Goal: Task Accomplishment & Management: Use online tool/utility

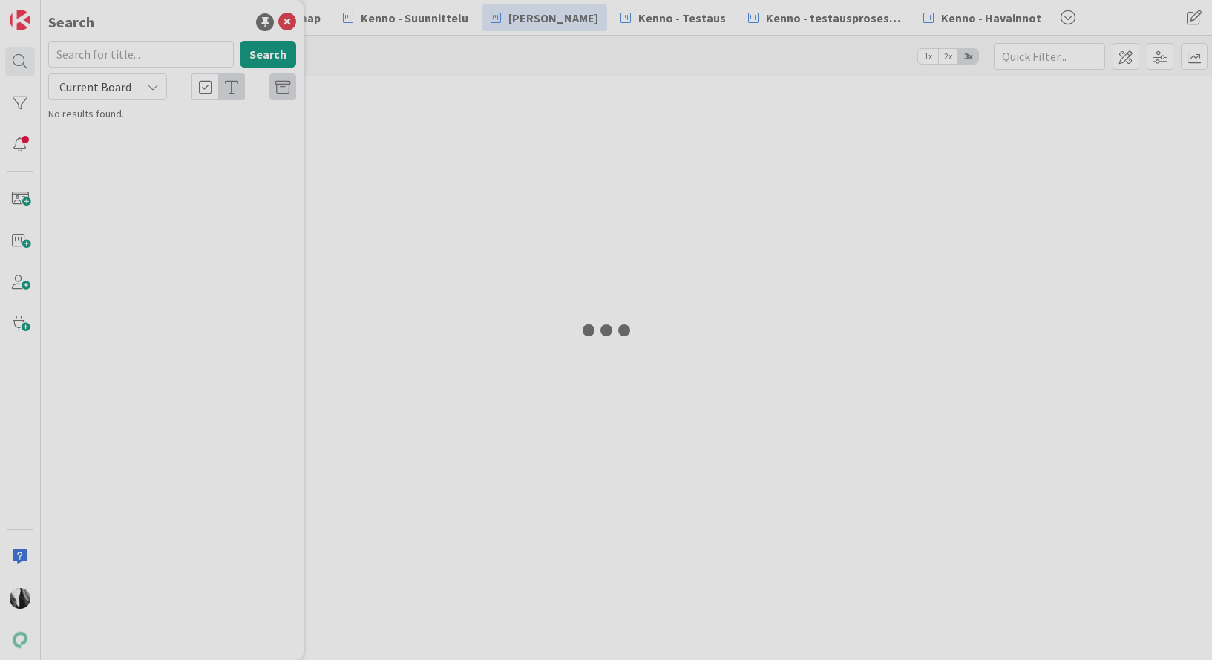
click at [97, 51] on div at bounding box center [606, 330] width 1212 height 660
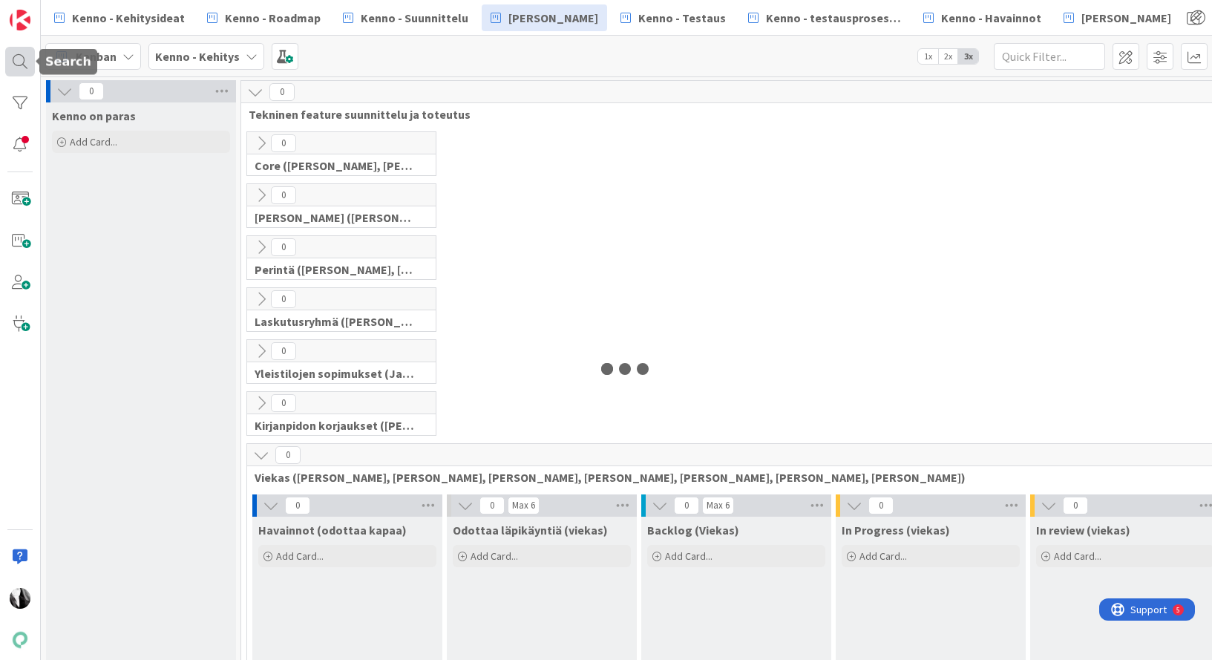
click at [22, 58] on div at bounding box center [20, 62] width 30 height 30
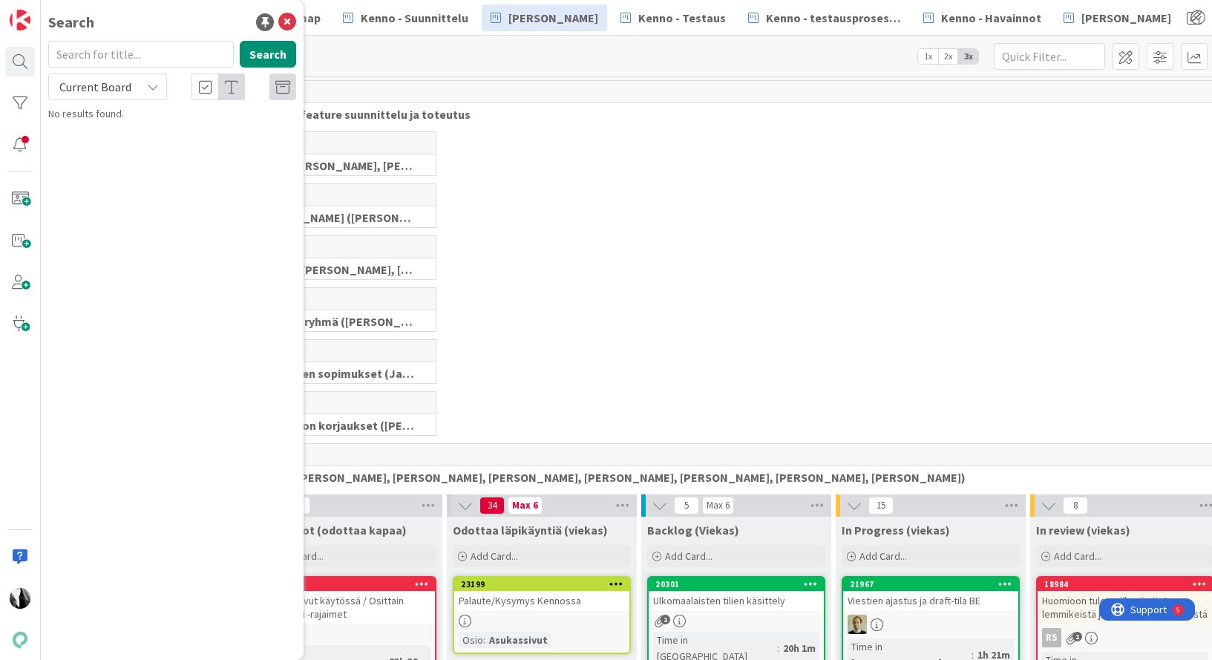
click at [114, 56] on input "text" at bounding box center [141, 54] width 186 height 27
type input "ajastus"
click at [117, 88] on span "Current Board" at bounding box center [95, 86] width 72 height 15
click at [117, 143] on span "All Boards" at bounding box center [133, 148] width 154 height 22
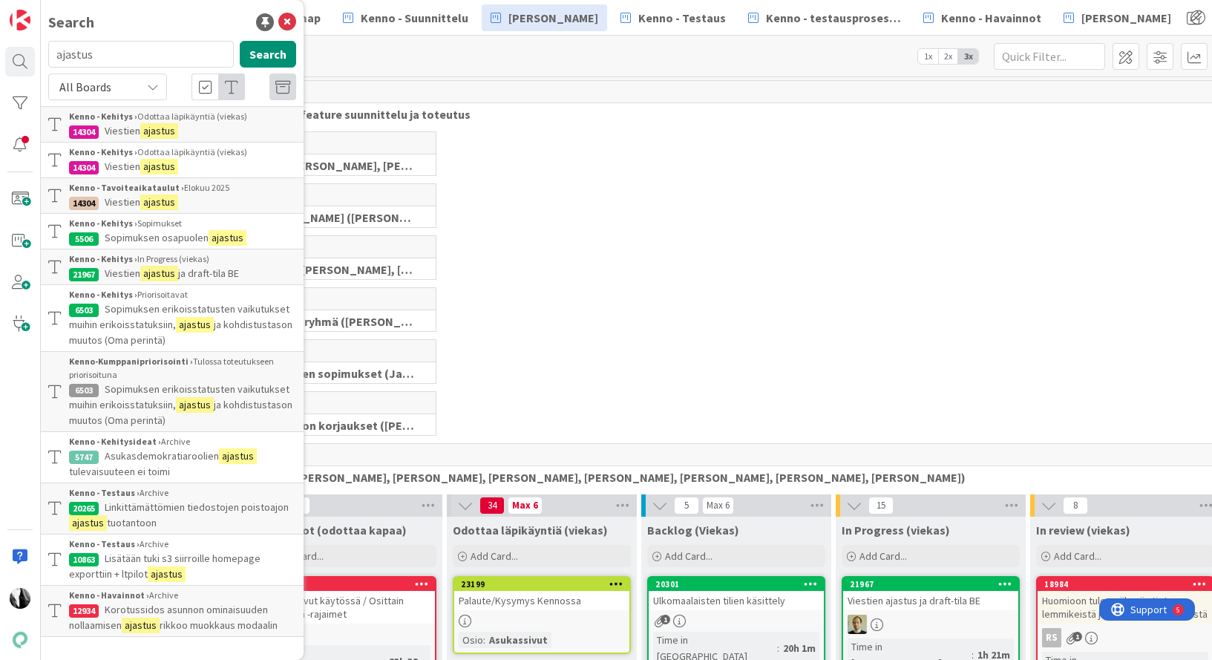
click at [197, 125] on p "Viestien ajastus" at bounding box center [182, 131] width 227 height 16
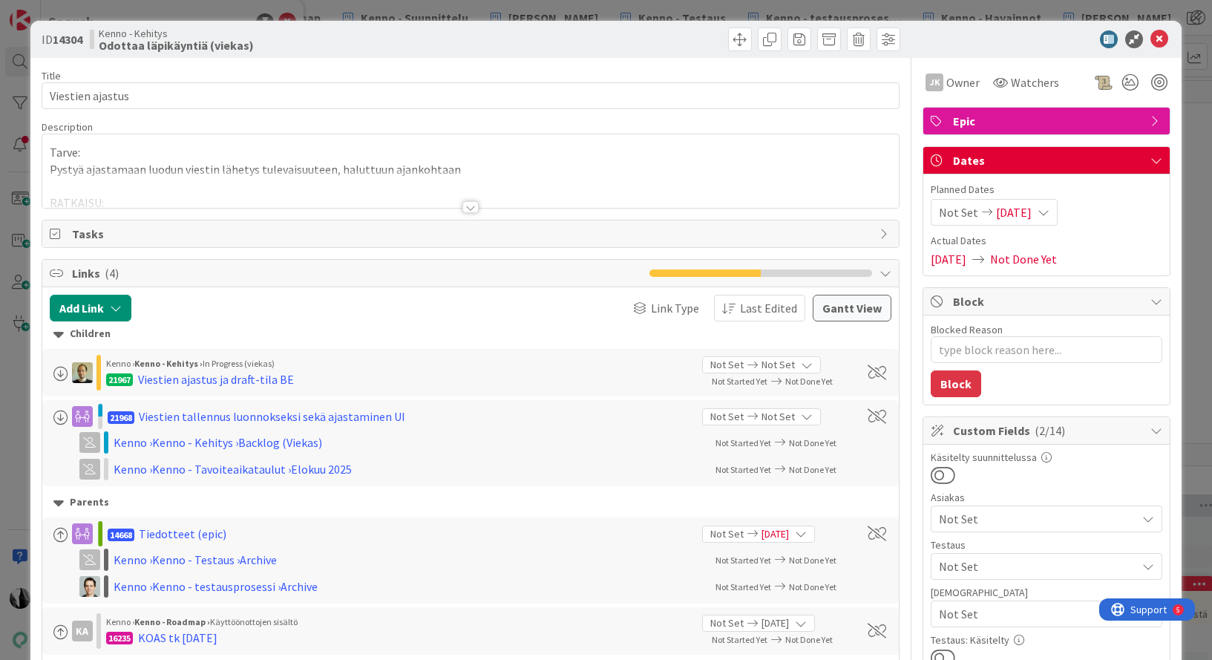
click at [470, 207] on div at bounding box center [470, 207] width 16 height 12
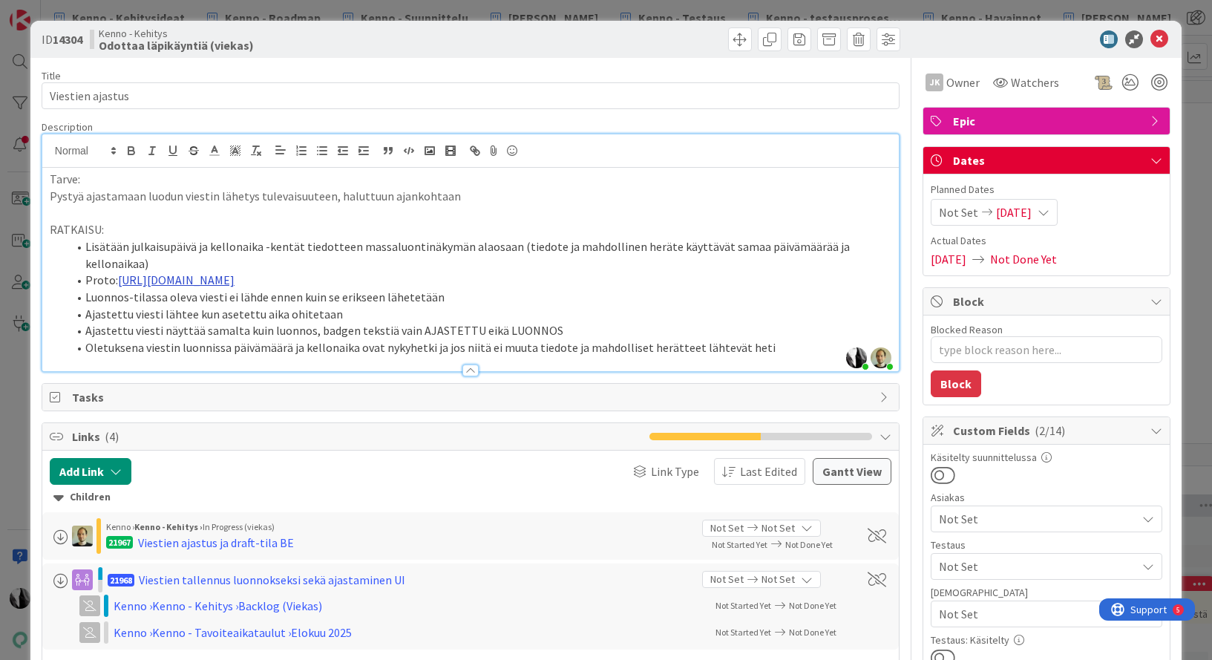
click at [235, 272] on link "https://www.figma.com/proto/F8K4NeEJpXdhuNz0ckoPp4/Viestint%C3%A4?page-id=0%3A1…" at bounding box center [176, 279] width 117 height 15
click at [443, 310] on link "https://www.figma.com/proto/F8K4NeEJpXdhuNz0ckoPp4/Viestint%C3%A4?content-scali…" at bounding box center [392, 308] width 102 height 19
type textarea "x"
click at [1159, 36] on icon at bounding box center [1159, 39] width 18 height 18
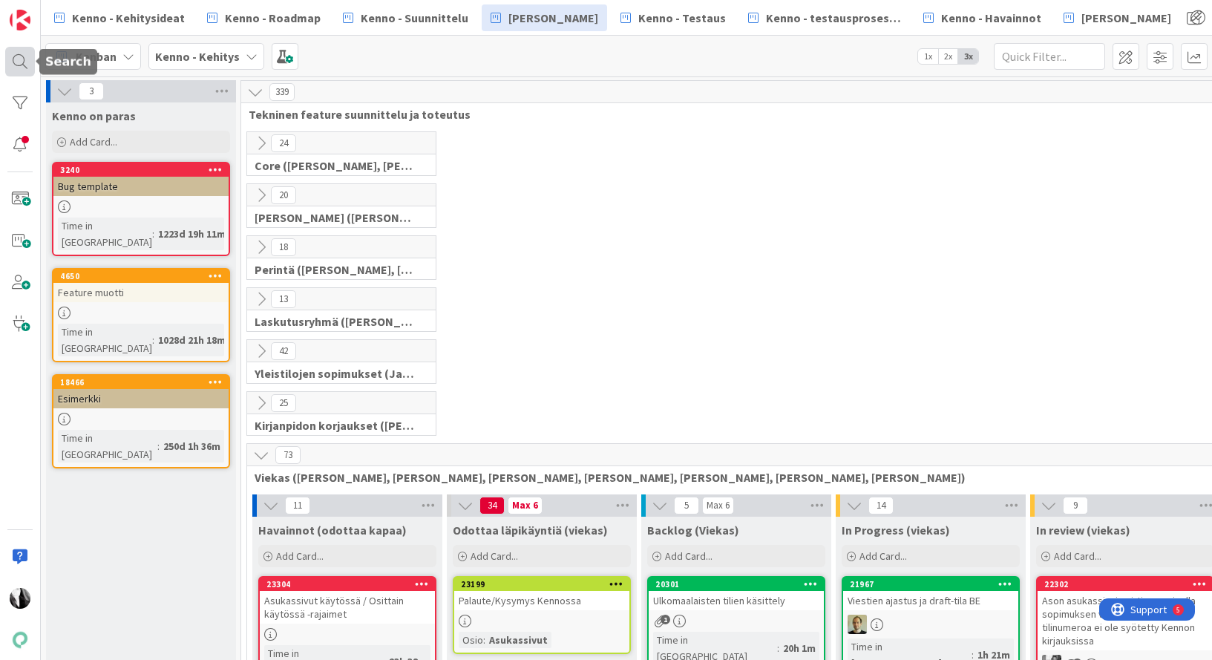
click at [24, 57] on div at bounding box center [20, 62] width 30 height 30
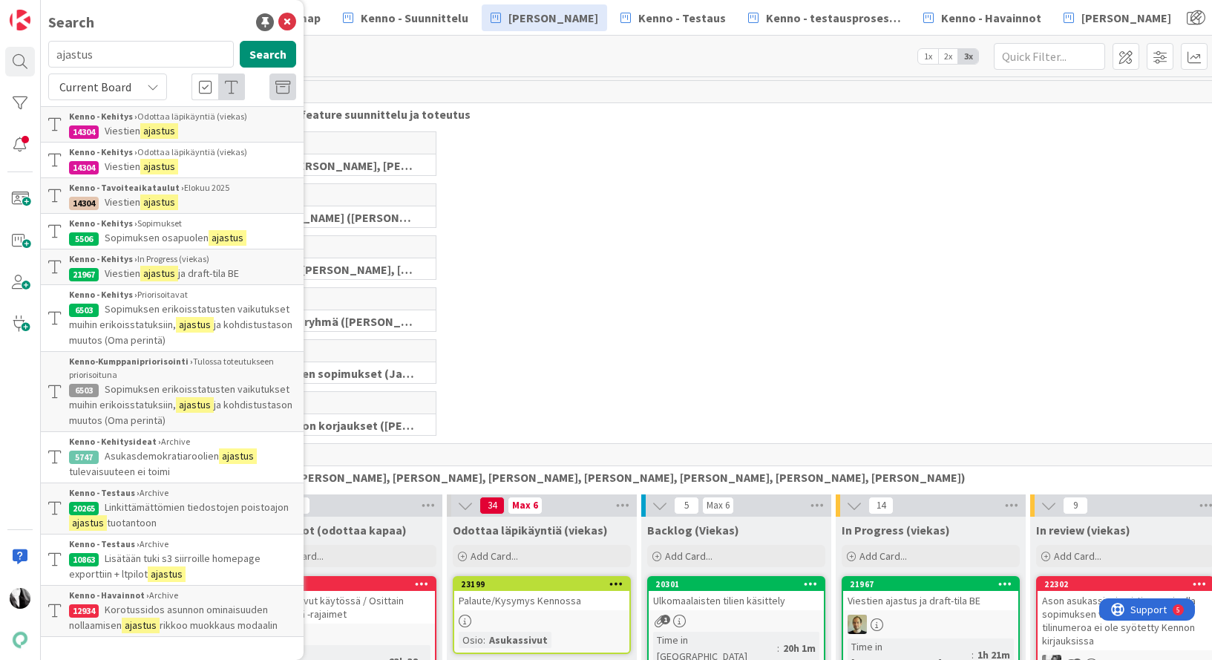
drag, startPoint x: 119, startPoint y: 59, endPoint x: 48, endPoint y: 59, distance: 70.5
click at [48, 59] on input "ajastus" at bounding box center [141, 54] width 186 height 27
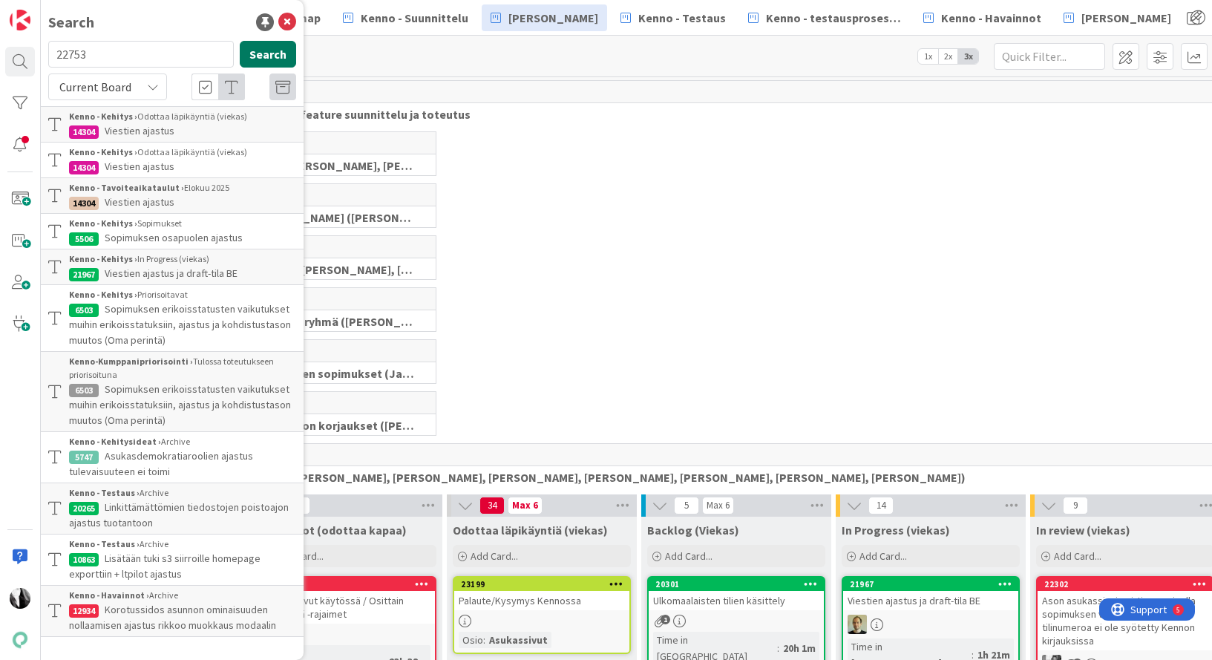
type input "22753"
click at [272, 53] on button "Search" at bounding box center [268, 54] width 56 height 27
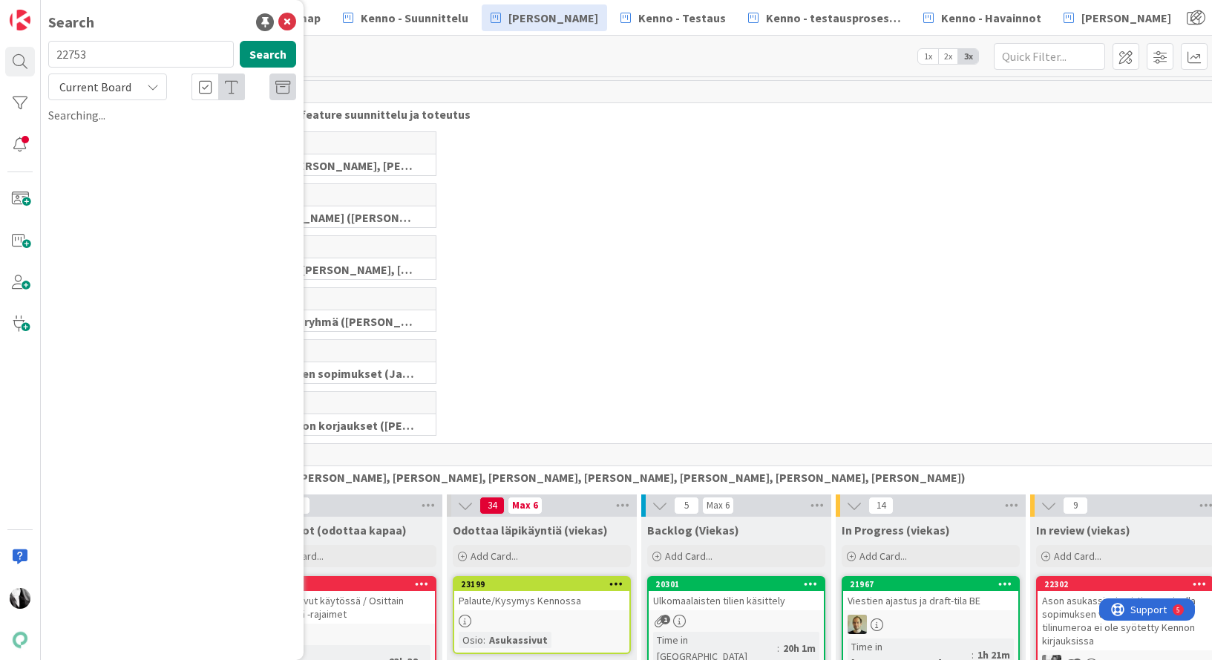
click at [145, 85] on div "Current Board" at bounding box center [107, 86] width 119 height 27
click at [115, 142] on span "All Boards" at bounding box center [133, 148] width 154 height 22
click at [194, 135] on span "Tuotanto: Asukassivut- määräaikaisen vuokrasopimuksen irtisanominen ja päättymi…" at bounding box center [182, 138] width 227 height 29
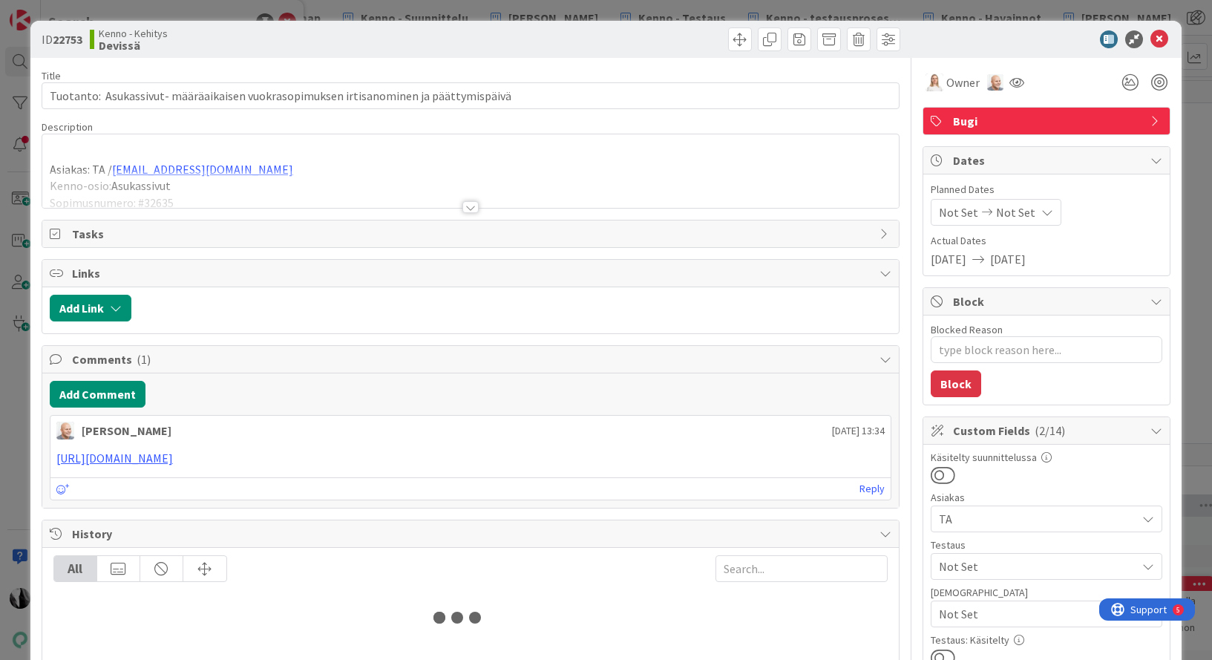
type textarea "x"
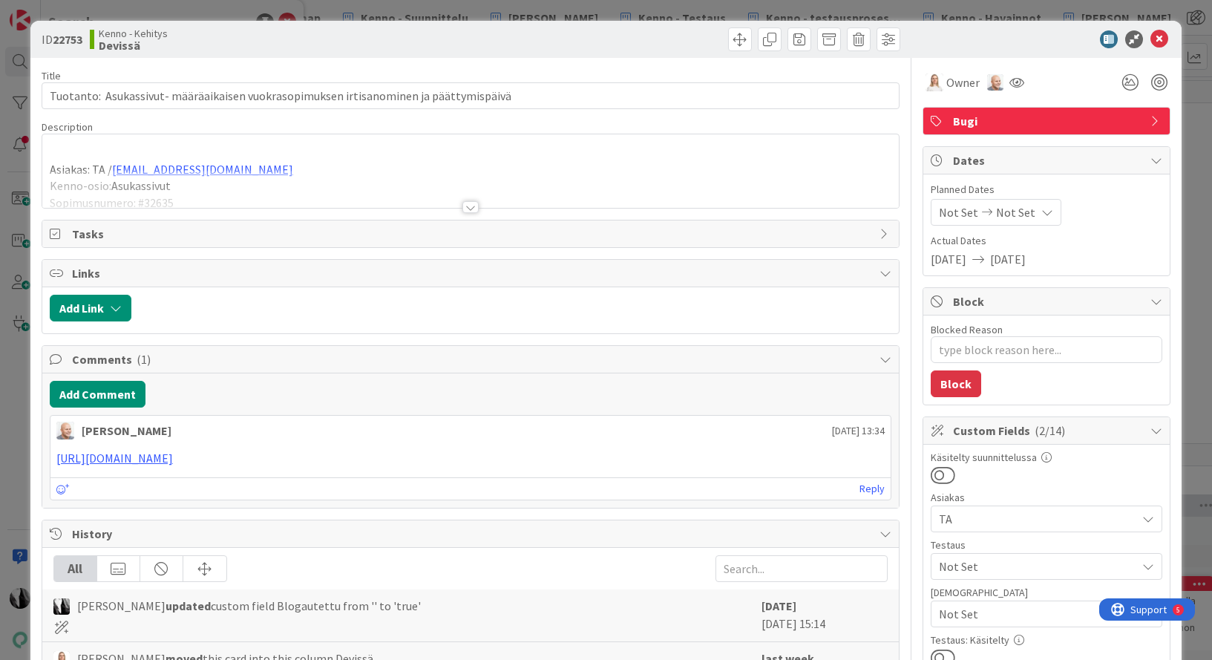
click at [473, 209] on div at bounding box center [470, 207] width 16 height 12
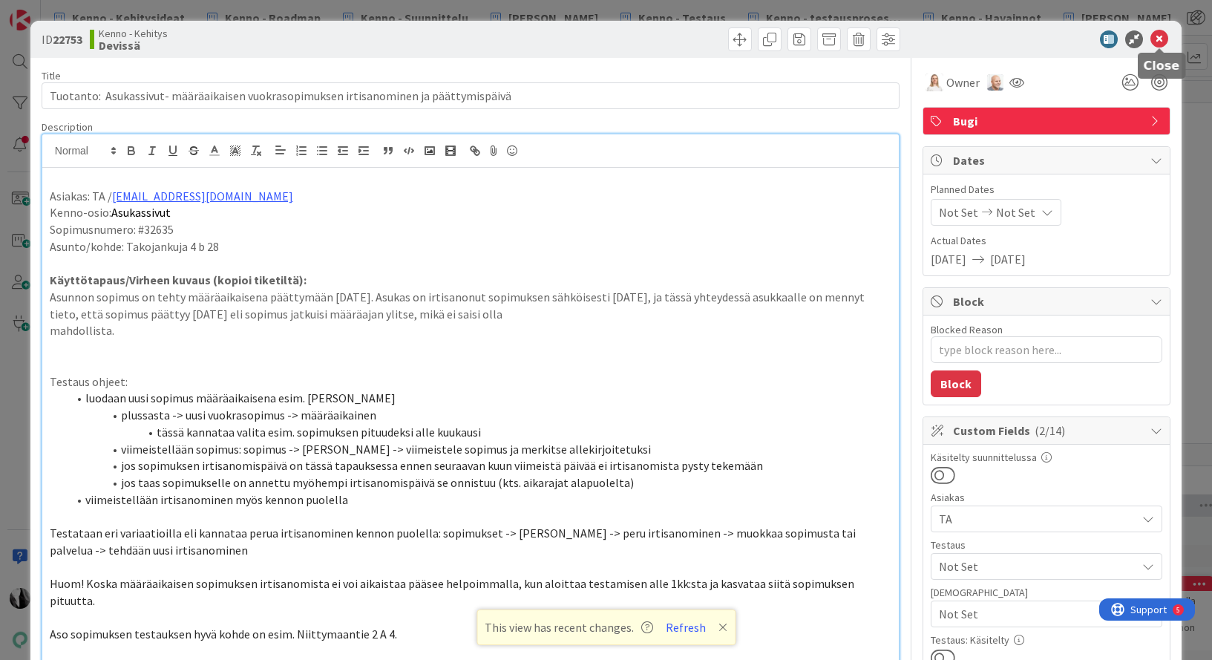
click at [1162, 40] on icon at bounding box center [1159, 39] width 18 height 18
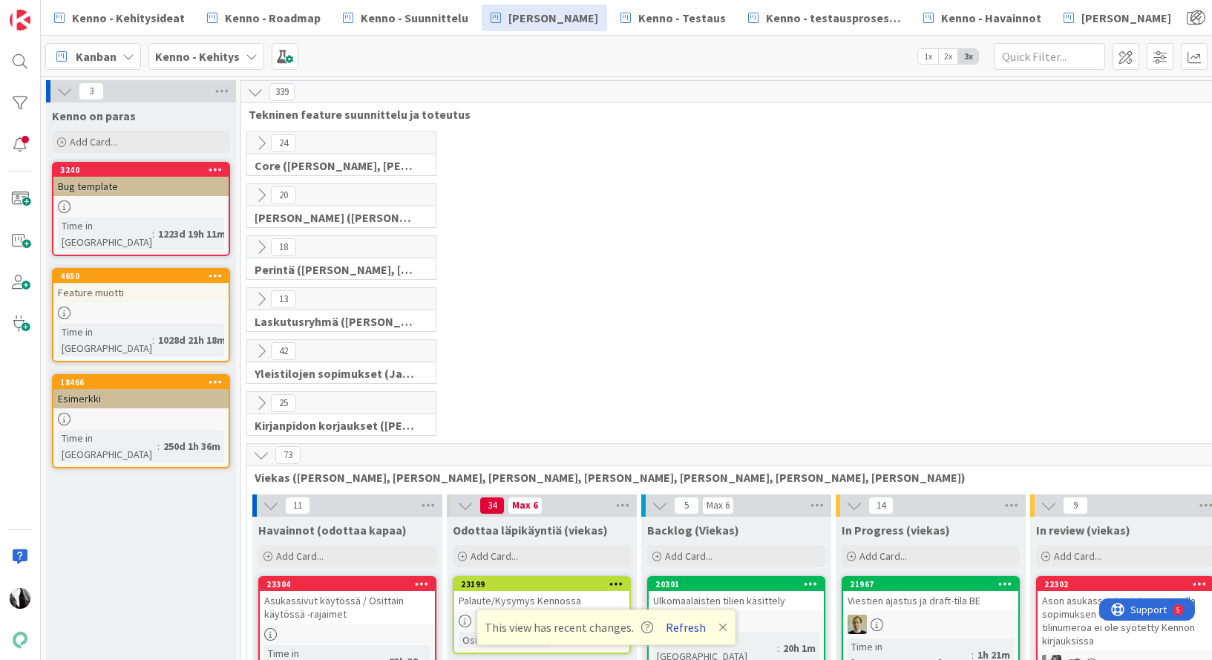
click at [687, 626] on button "Refresh" at bounding box center [686, 627] width 50 height 19
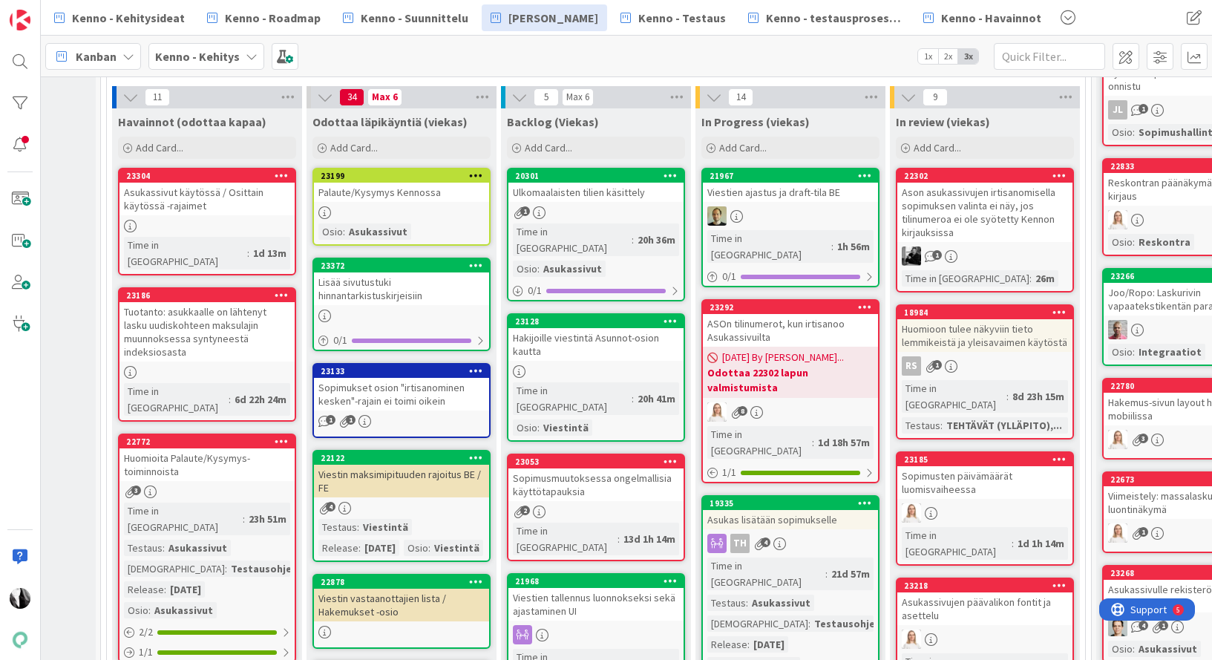
scroll to position [410, 140]
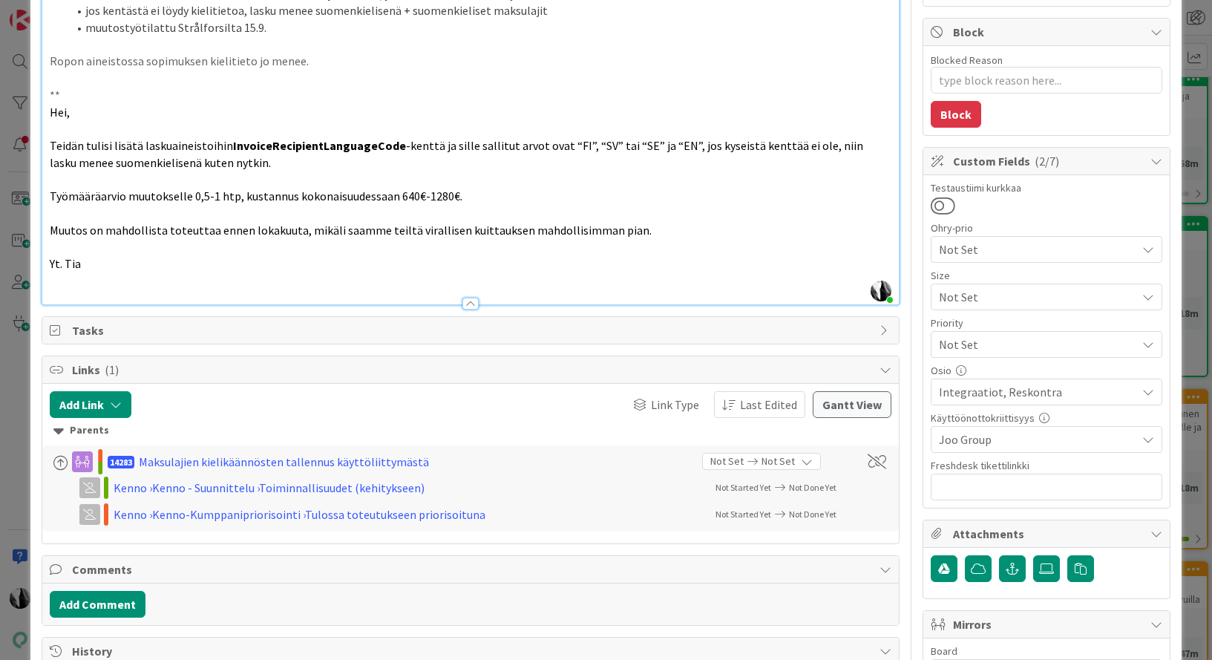
scroll to position [269, 0]
click at [989, 72] on textarea "Blocked Reason" at bounding box center [1047, 81] width 232 height 27
type textarea "x"
type textarea "o"
type textarea "x"
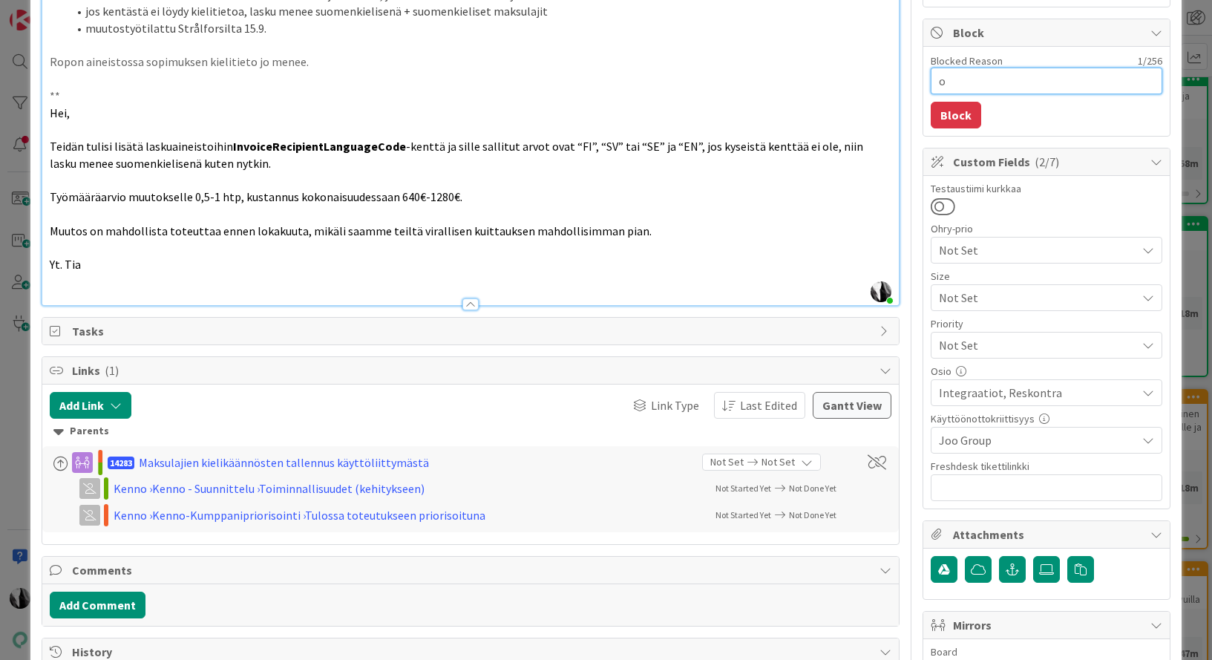
type textarea "od"
type textarea "x"
type textarea "odo"
type textarea "x"
type textarea "odot"
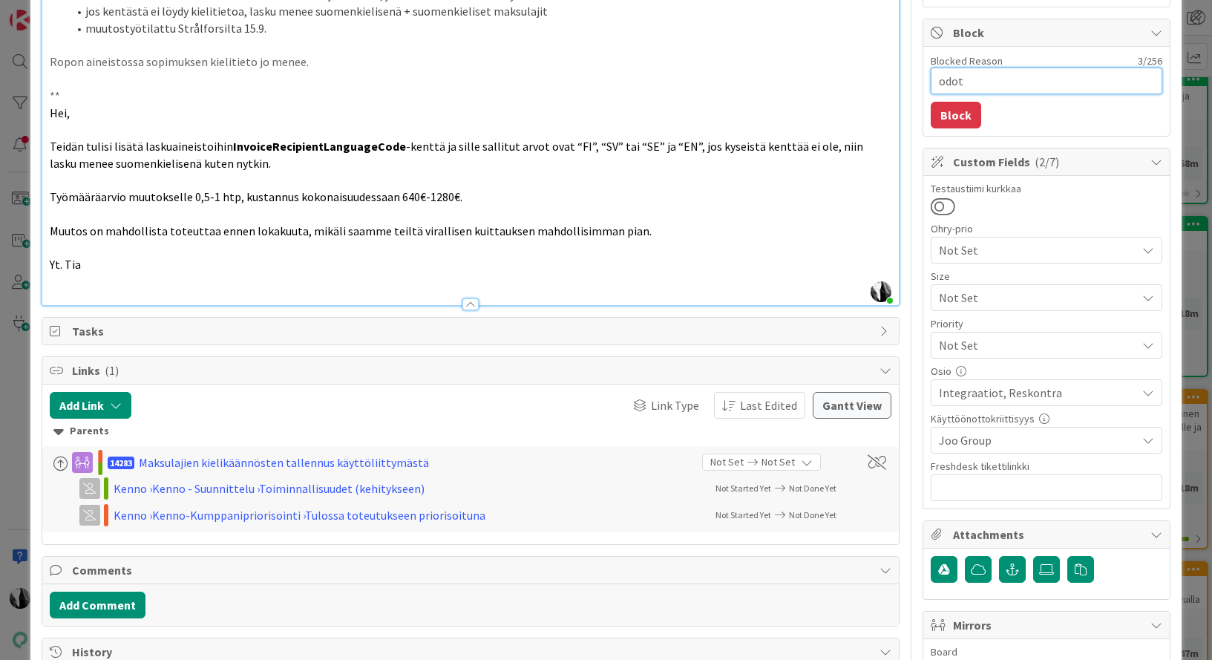
type textarea "x"
type textarea "odott"
type textarea "x"
type textarea "odotta"
type textarea "x"
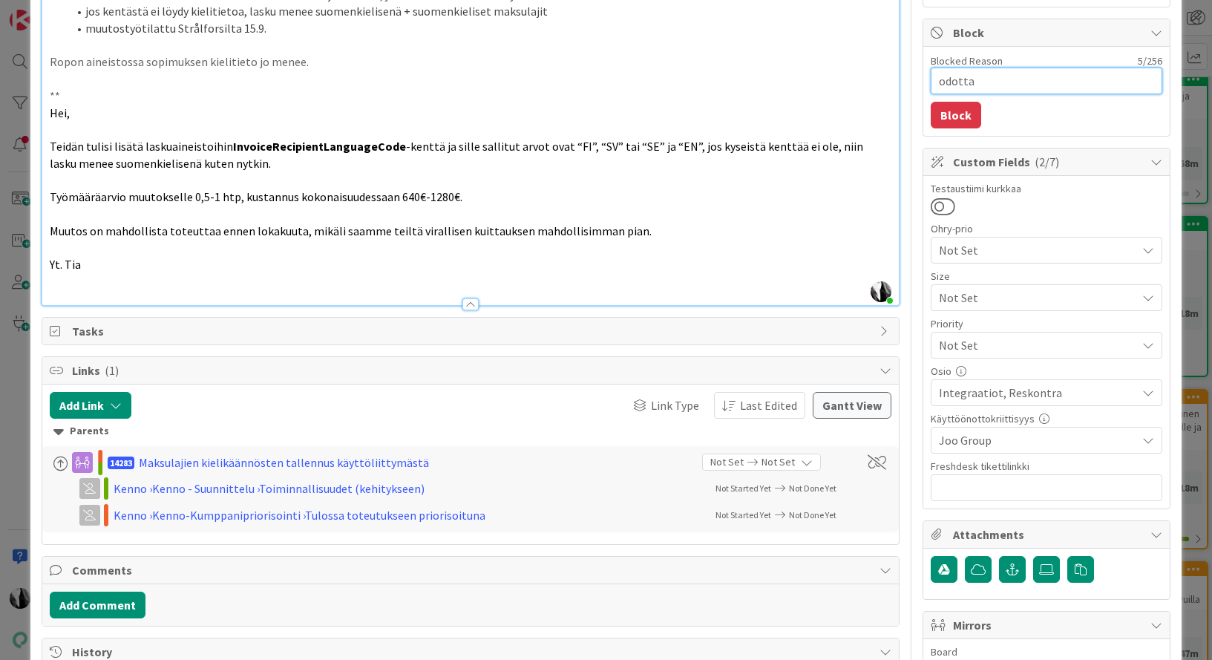
type textarea "odottaa"
type textarea "x"
type textarea "odottaa"
type textarea "x"
type textarea "odottaa k"
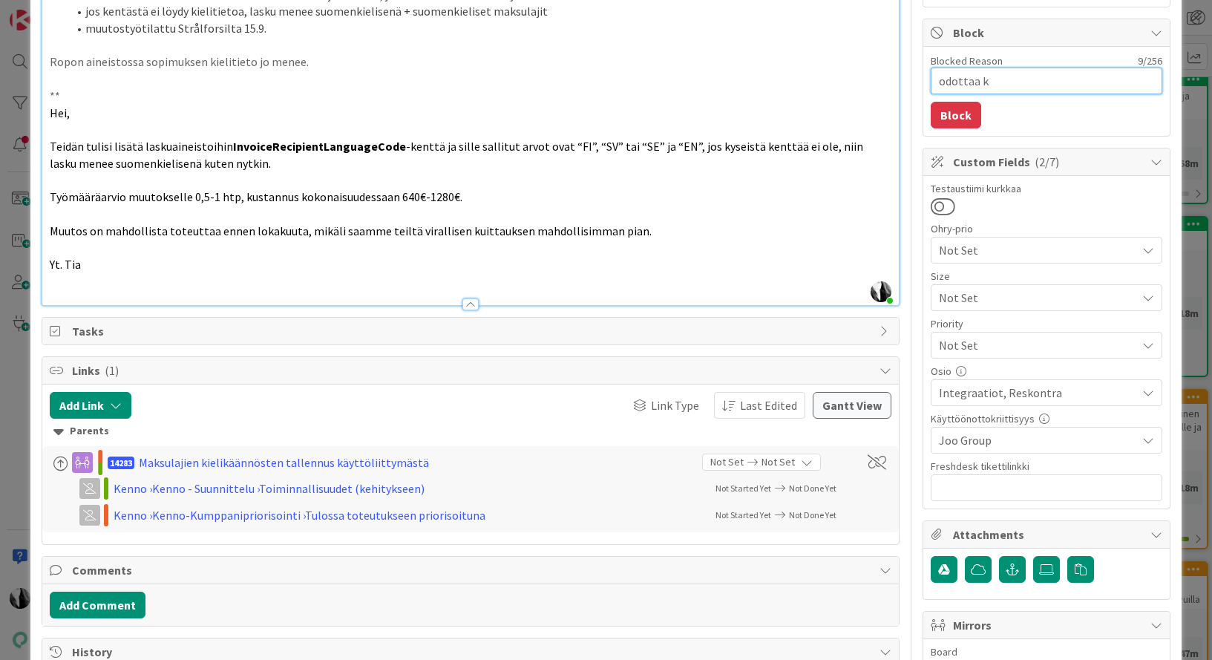
type textarea "x"
type textarea "odottaa ko"
type textarea "x"
type textarea "odottaa kor"
type textarea "x"
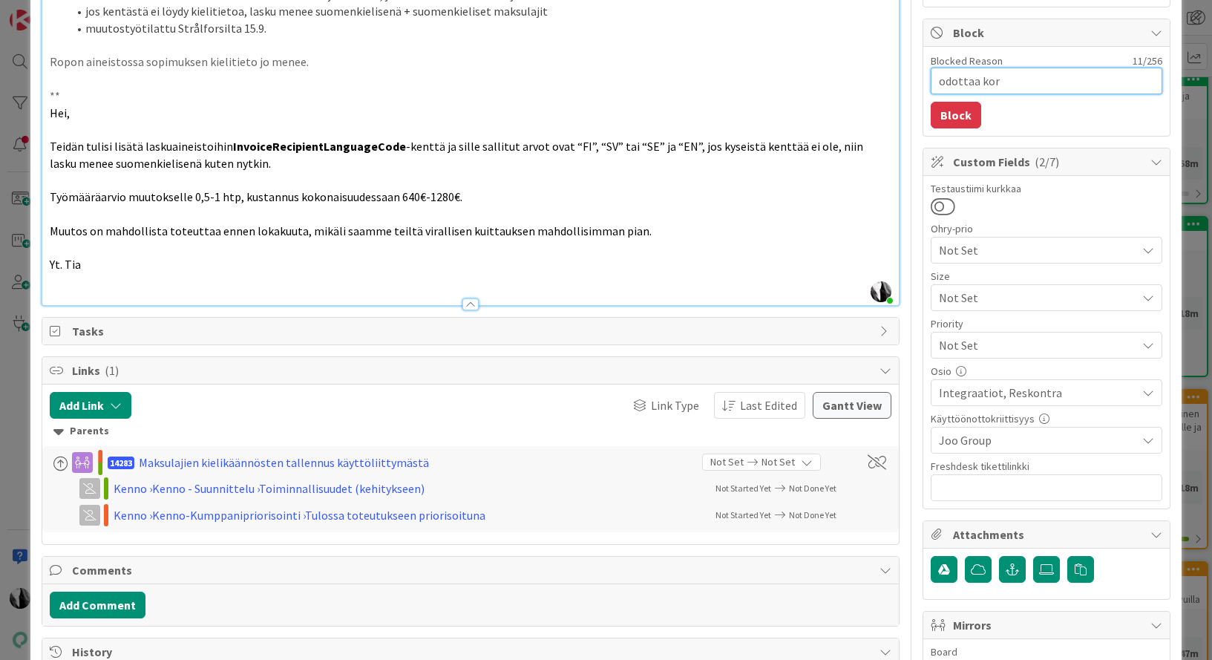
type textarea "odottaa kort"
type textarea "x"
type textarea "odottaa kortt"
type textarea "x"
type textarea "odottaa kortti"
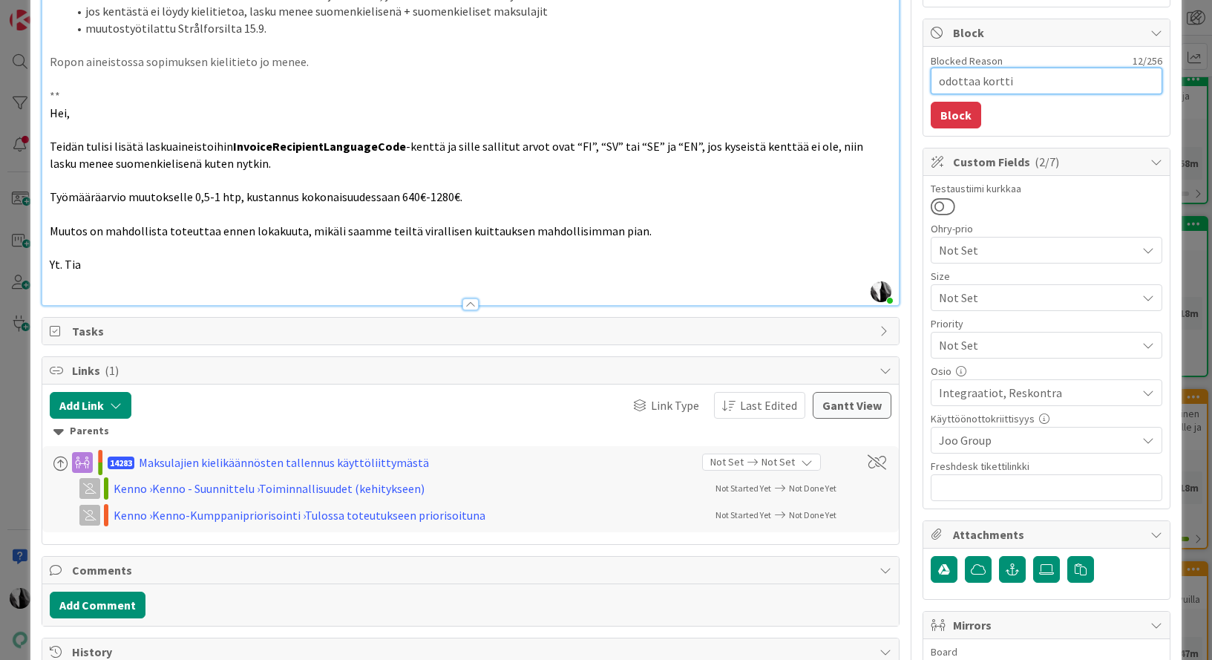
type textarea "x"
type textarea "odottaa korttia"
type textarea "x"
type textarea "odottaa korttia"
type textarea "x"
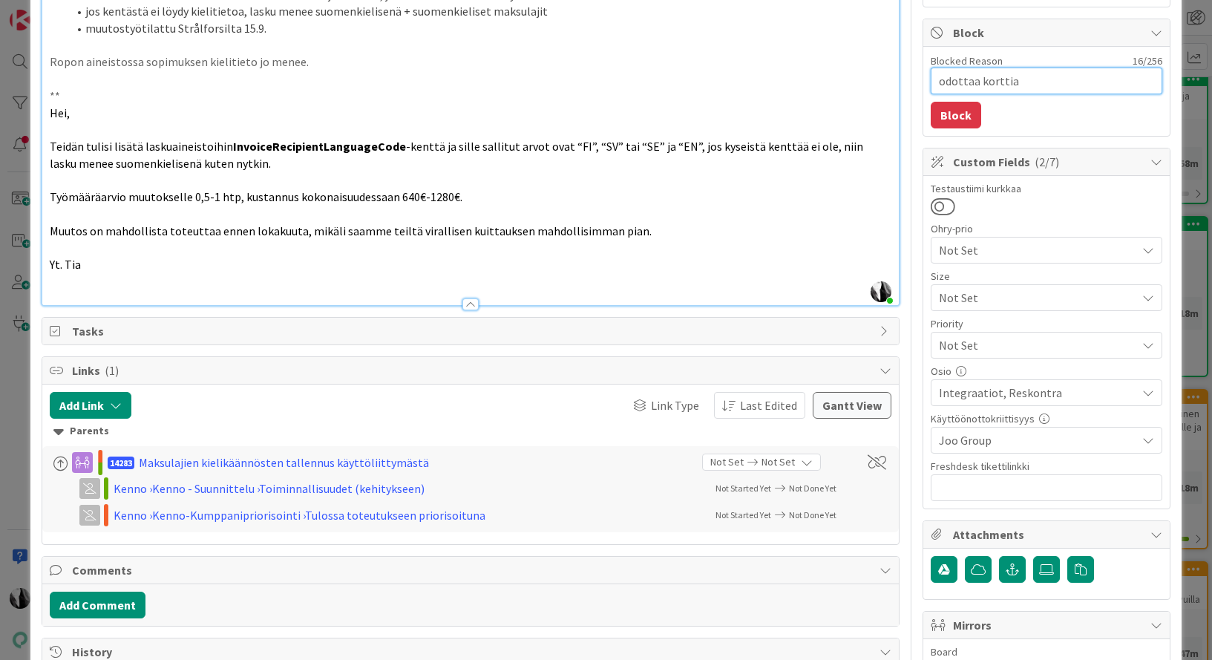
type textarea "odottaa korttia 1"
type textarea "x"
type textarea "odottaa korttia 14"
type textarea "x"
type textarea "odottaa korttia 142"
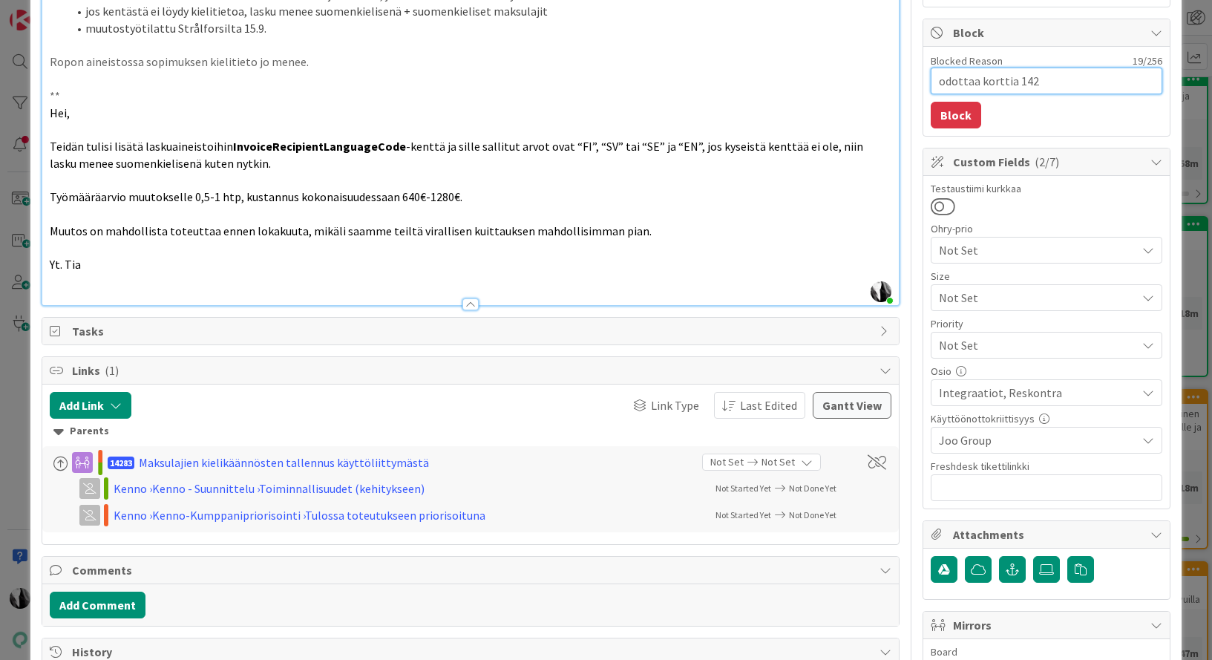
type textarea "x"
type textarea "odottaa korttia 1428"
type textarea "x"
type textarea "odottaa korttia 14283"
click at [962, 117] on button "Block" at bounding box center [956, 115] width 50 height 27
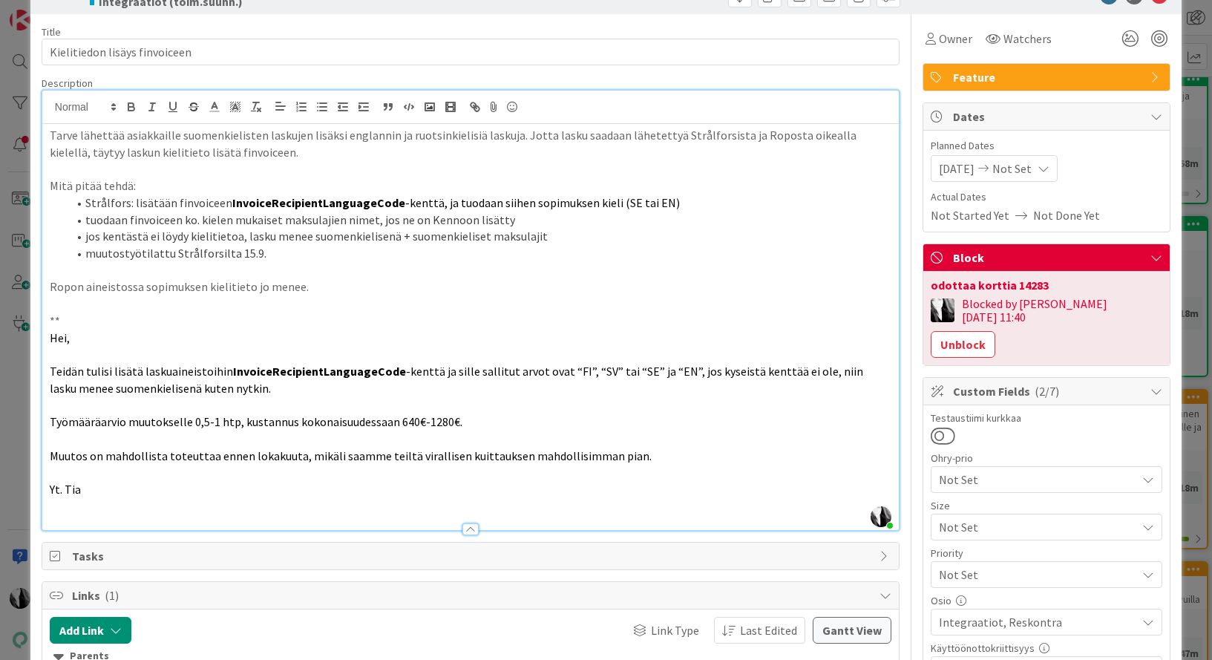
scroll to position [0, 0]
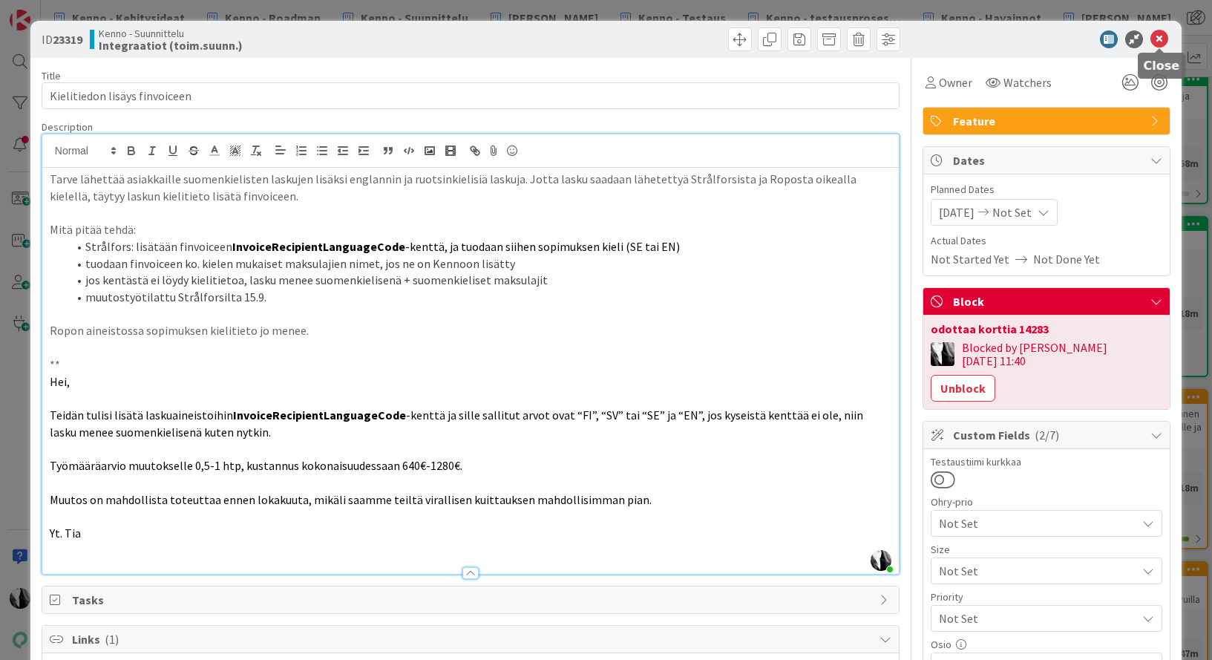
click at [1162, 36] on icon at bounding box center [1159, 39] width 18 height 18
